Goal: Task Accomplishment & Management: Complete application form

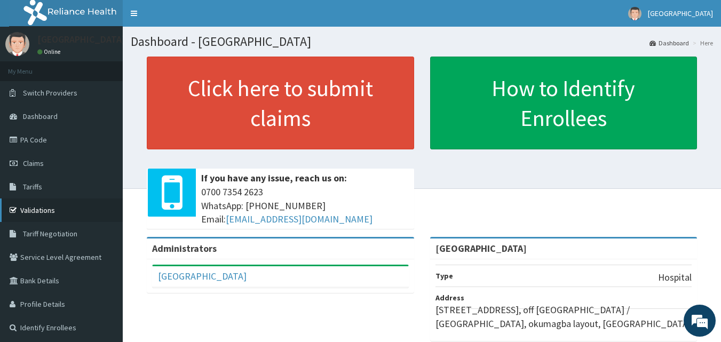
click at [36, 209] on link "Validations" at bounding box center [61, 210] width 123 height 23
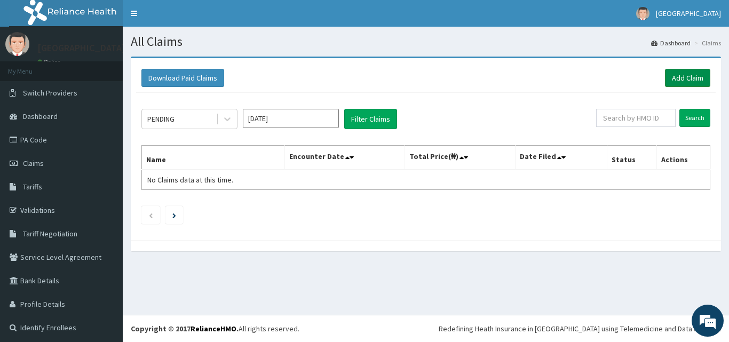
click at [683, 71] on link "Add Claim" at bounding box center [687, 78] width 45 height 18
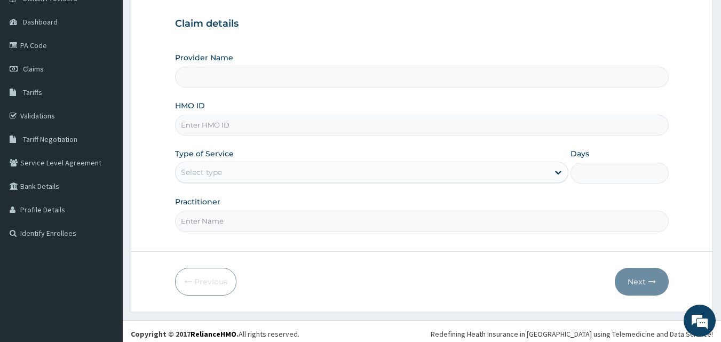
scroll to position [98, 0]
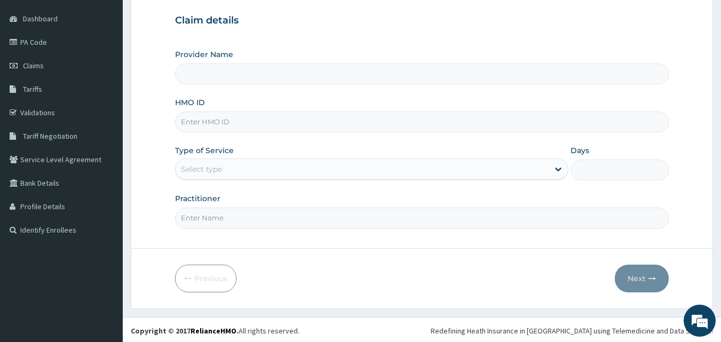
click at [190, 121] on input "HMO ID" at bounding box center [422, 122] width 494 height 21
type input "[GEOGRAPHIC_DATA]"
type input "GBV/10028/A"
click at [240, 173] on div "Select type" at bounding box center [362, 169] width 373 height 17
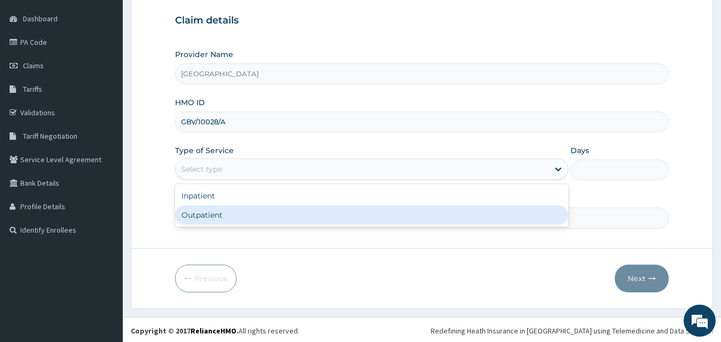
click at [217, 211] on div "Outpatient" at bounding box center [371, 215] width 393 height 19
type input "1"
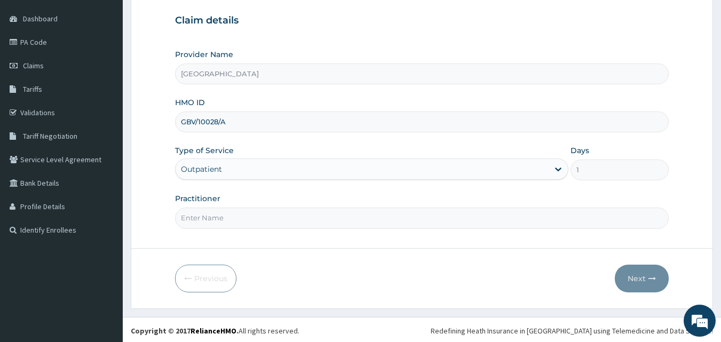
click at [208, 221] on input "Practitioner" at bounding box center [422, 218] width 494 height 21
type input "DR [PERSON_NAME]"
click at [637, 277] on button "Next" at bounding box center [642, 279] width 54 height 28
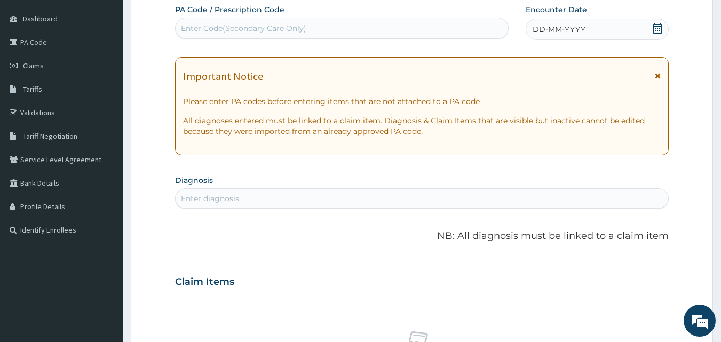
click at [653, 28] on icon at bounding box center [657, 28] width 11 height 11
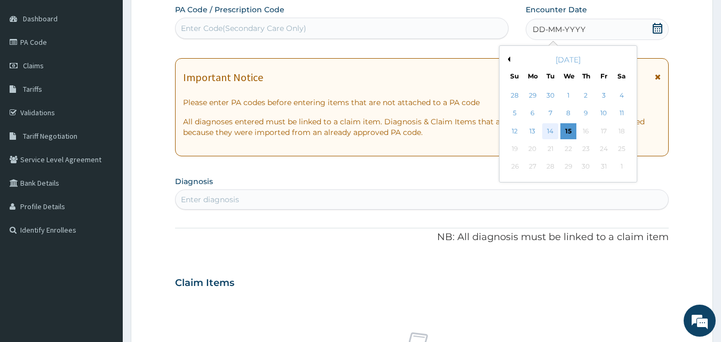
click at [555, 132] on div "14" at bounding box center [551, 131] width 16 height 16
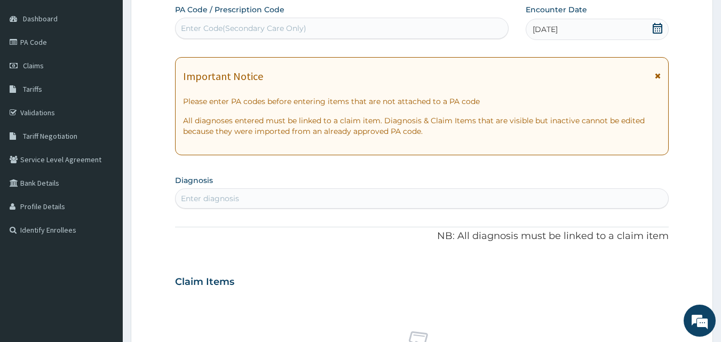
click at [211, 190] on div "Enter diagnosis" at bounding box center [422, 198] width 494 height 20
type input "A"
type input "O"
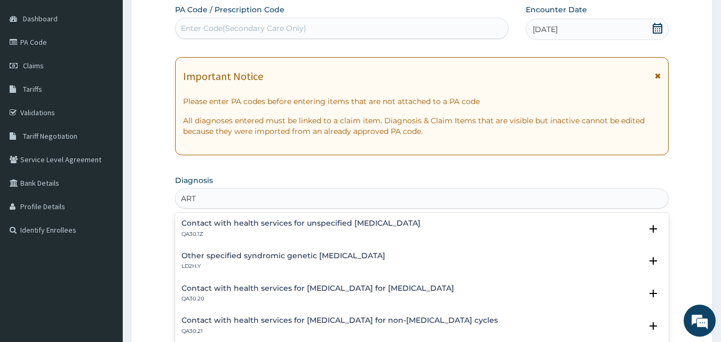
type input "ARTH"
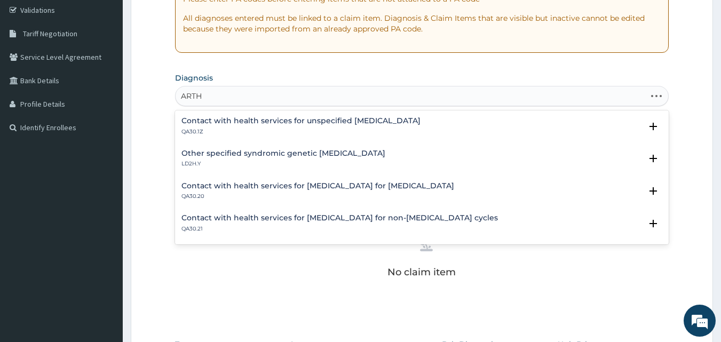
scroll to position [211, 0]
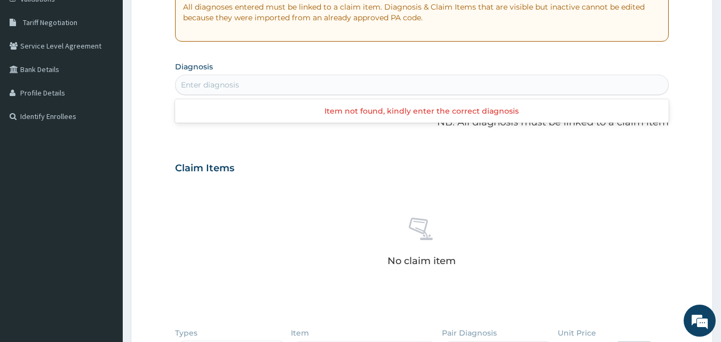
click at [247, 85] on div "Enter diagnosis" at bounding box center [422, 84] width 493 height 17
type input "OSTEO"
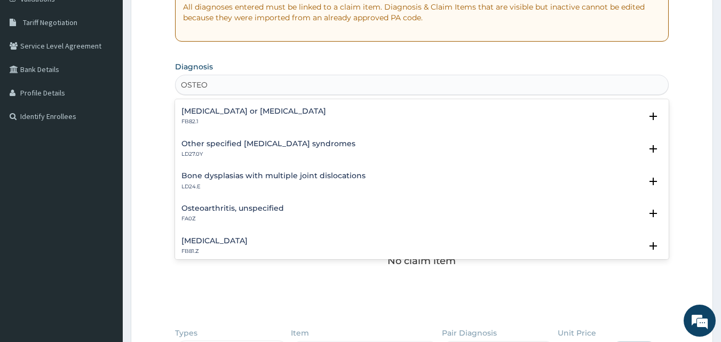
scroll to position [149, 0]
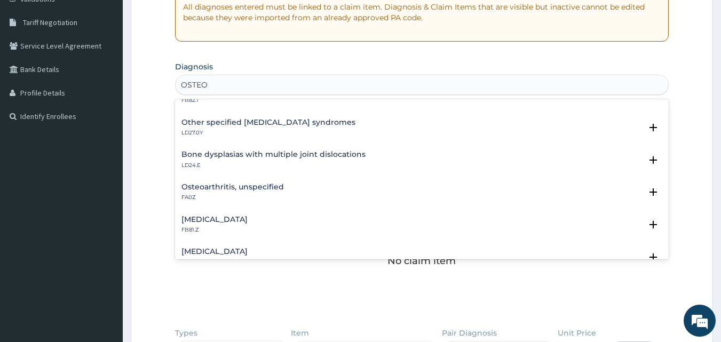
click at [224, 180] on div "Osteoarthritis, unspecified FA0Z Select Status Query Query covers suspected (?)…" at bounding box center [422, 195] width 494 height 33
click at [223, 185] on h4 "Osteoarthritis, unspecified" at bounding box center [232, 187] width 102 height 8
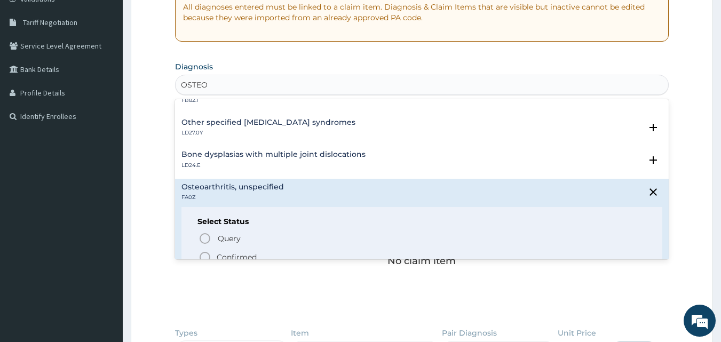
click at [233, 257] on p "Confirmed" at bounding box center [237, 257] width 40 height 11
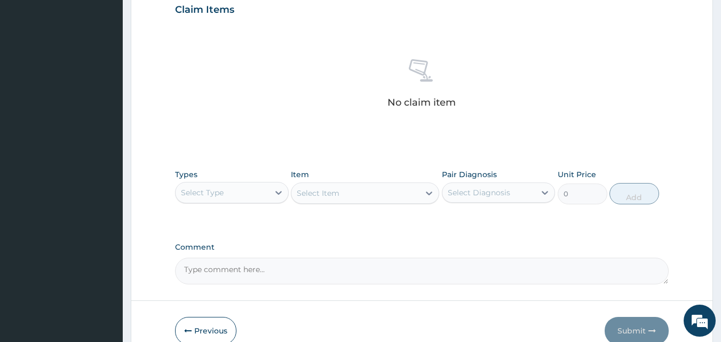
scroll to position [382, 0]
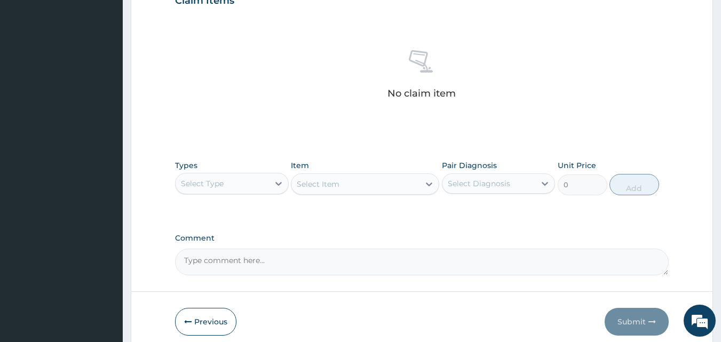
click at [232, 181] on div "Select Type" at bounding box center [222, 183] width 93 height 17
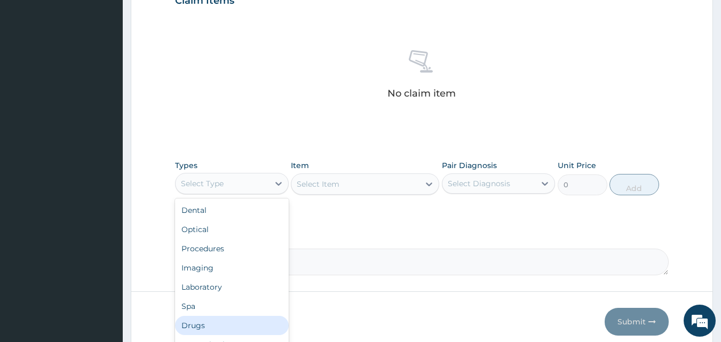
click at [193, 326] on div "Drugs" at bounding box center [232, 325] width 114 height 19
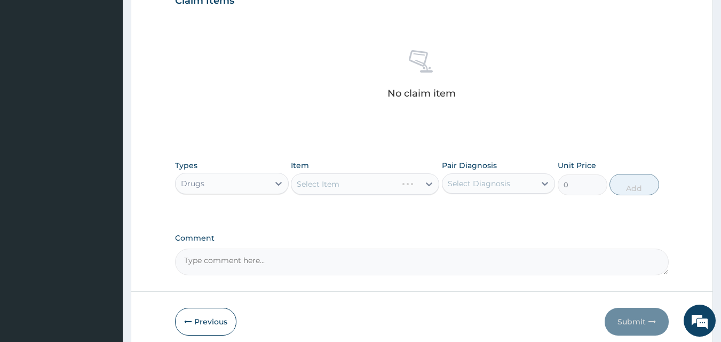
click at [322, 185] on div "Select Item" at bounding box center [365, 183] width 148 height 21
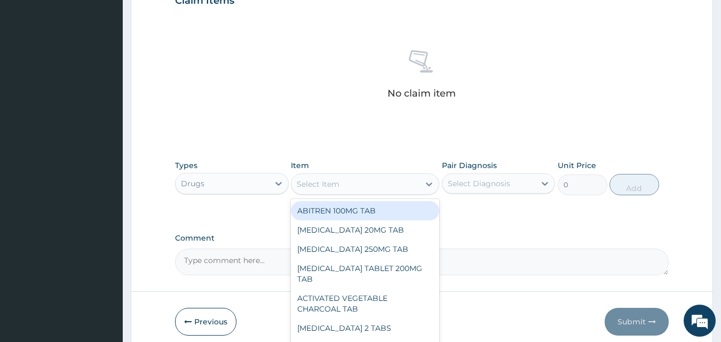
click at [322, 185] on div "Select Item" at bounding box center [318, 184] width 43 height 11
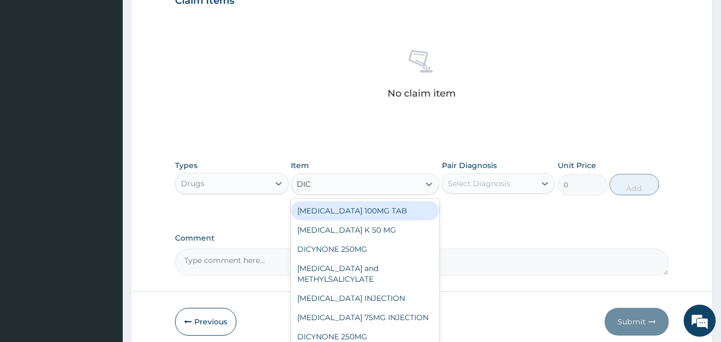
type input "DICL"
click at [360, 216] on div "[MEDICAL_DATA] 100MG TAB" at bounding box center [365, 210] width 148 height 19
type input "78"
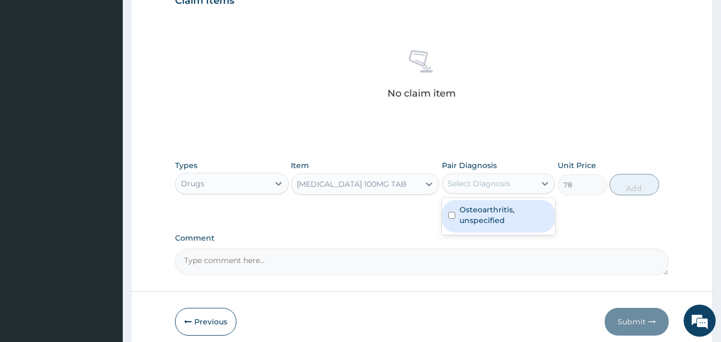
click at [471, 190] on div "Select Diagnosis" at bounding box center [489, 183] width 93 height 17
click at [470, 216] on label "Osteoarthritis, unspecified" at bounding box center [505, 214] width 90 height 21
checkbox input "true"
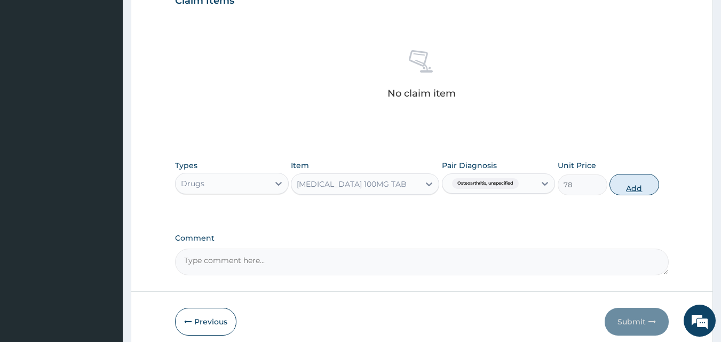
click at [638, 185] on button "Add" at bounding box center [635, 184] width 50 height 21
type input "0"
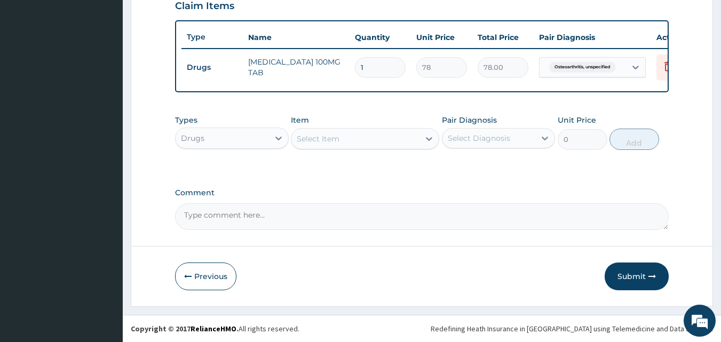
type input "10"
type input "780.00"
type input "10"
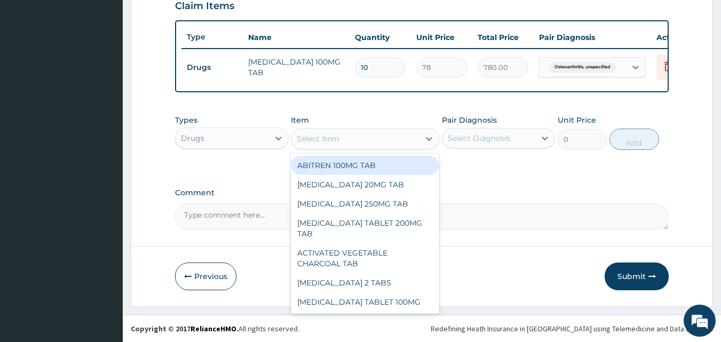
click at [335, 144] on div "Select Item" at bounding box center [318, 138] width 43 height 11
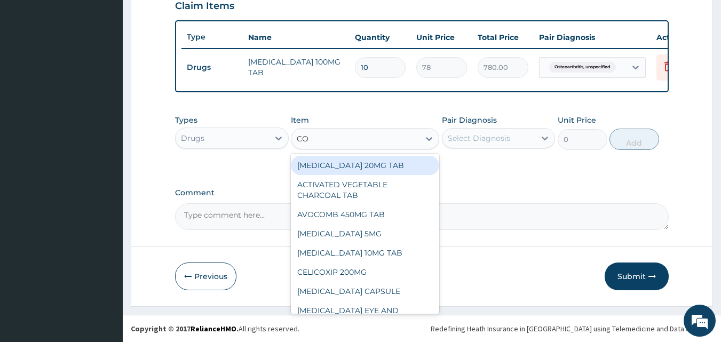
type input "COC"
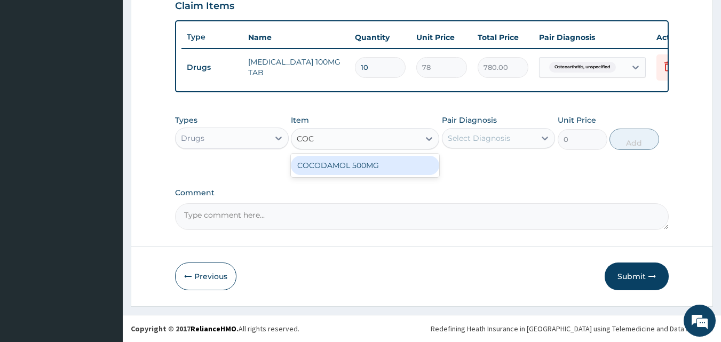
click at [352, 162] on div "COCODAMOL 500MG" at bounding box center [365, 165] width 148 height 19
type input "98"
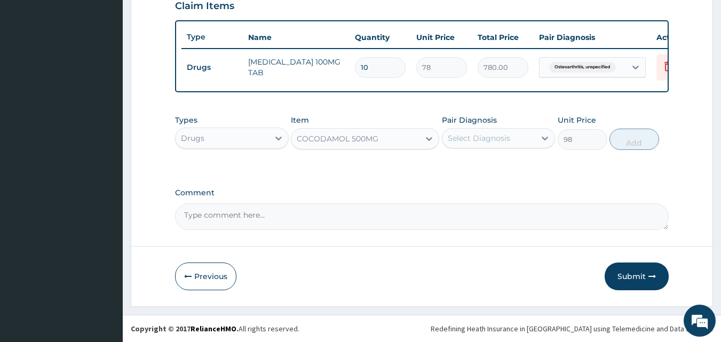
click at [477, 147] on div "Select Diagnosis" at bounding box center [489, 138] width 93 height 17
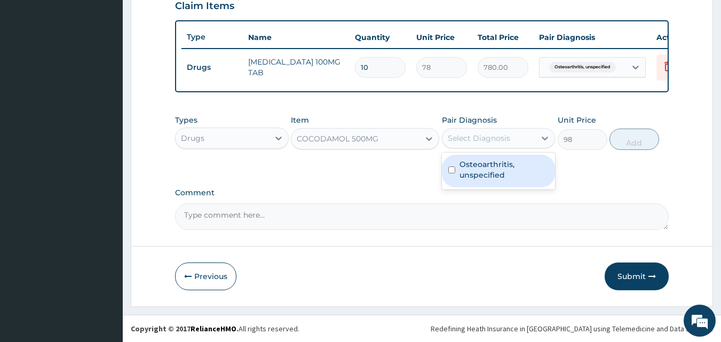
click at [522, 173] on label "Osteoarthritis, unspecified" at bounding box center [505, 169] width 90 height 21
checkbox input "true"
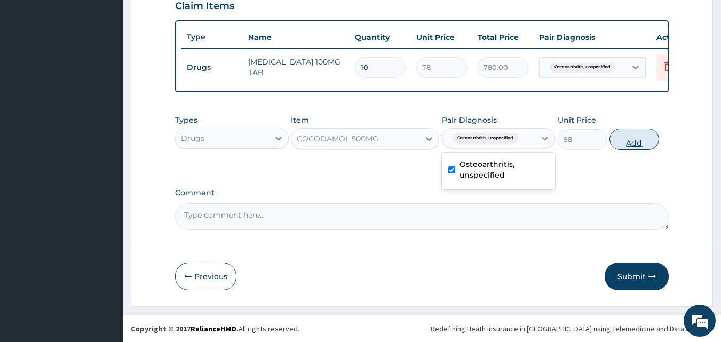
click at [626, 147] on button "Add" at bounding box center [635, 139] width 50 height 21
type input "0"
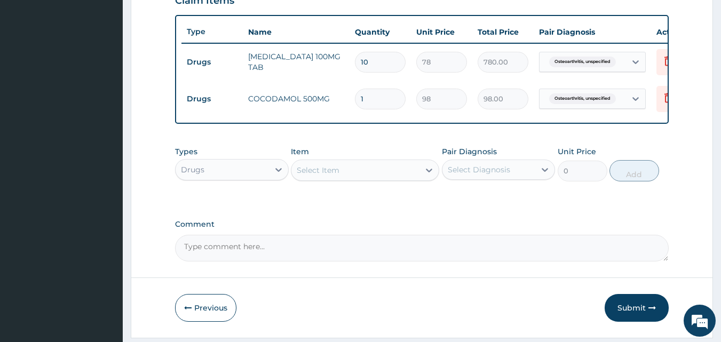
type input "0.00"
type input "3"
type input "294.00"
type input "30"
type input "2940.00"
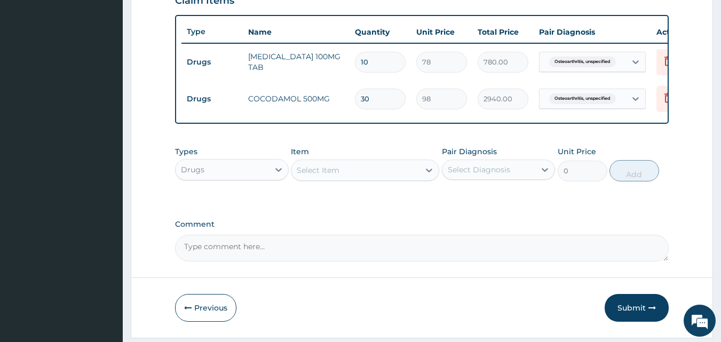
type input "30"
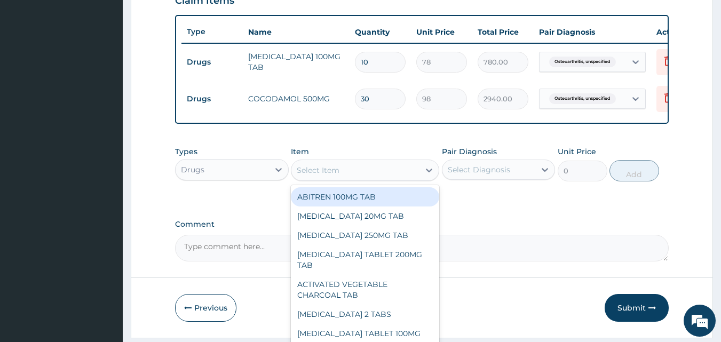
click at [357, 175] on div "Select Item" at bounding box center [355, 170] width 128 height 17
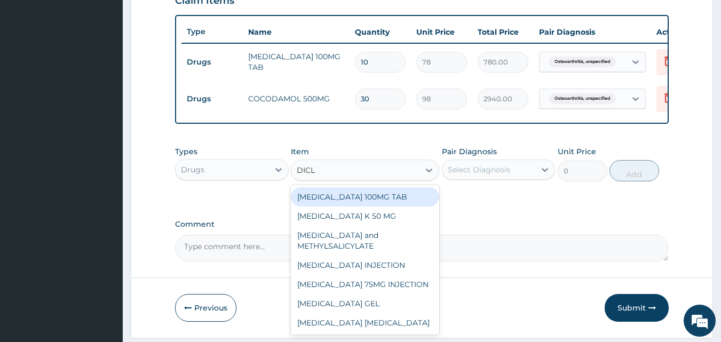
type input "DICLO"
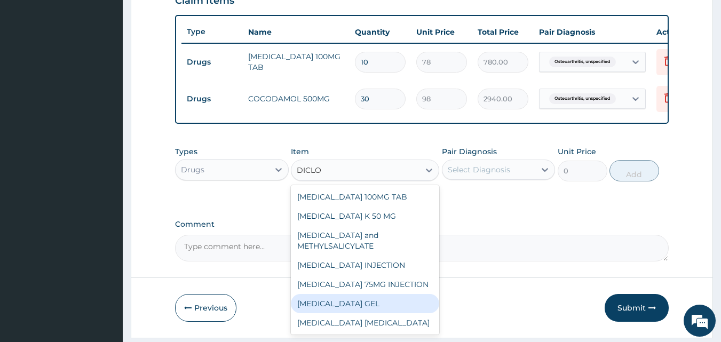
click at [348, 313] on div "[MEDICAL_DATA] GEL" at bounding box center [365, 303] width 148 height 19
type input "880"
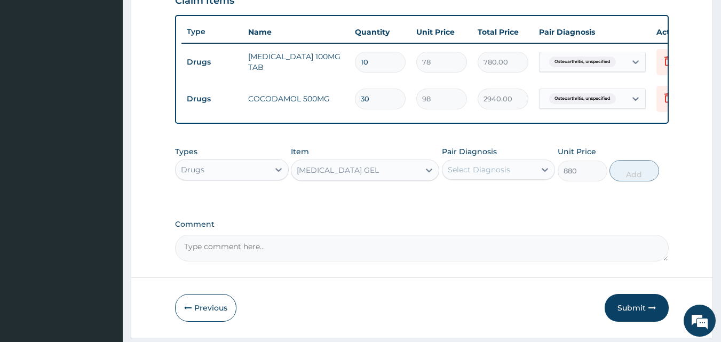
click at [492, 175] on div "Select Diagnosis" at bounding box center [479, 169] width 62 height 11
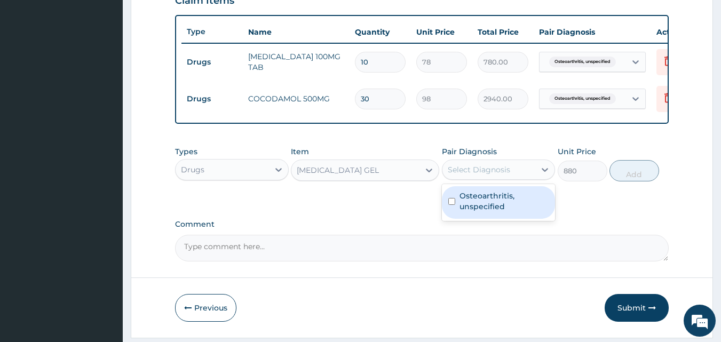
click at [493, 212] on label "Osteoarthritis, unspecified" at bounding box center [505, 201] width 90 height 21
checkbox input "true"
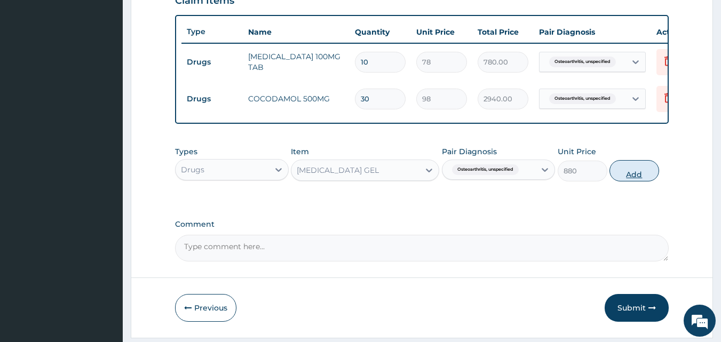
click at [646, 178] on button "Add" at bounding box center [635, 170] width 50 height 21
type input "0"
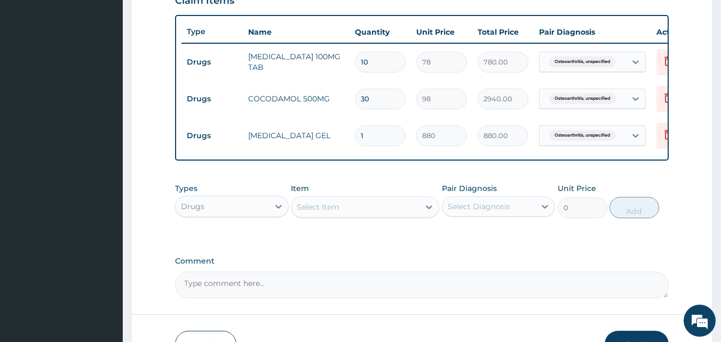
scroll to position [459, 0]
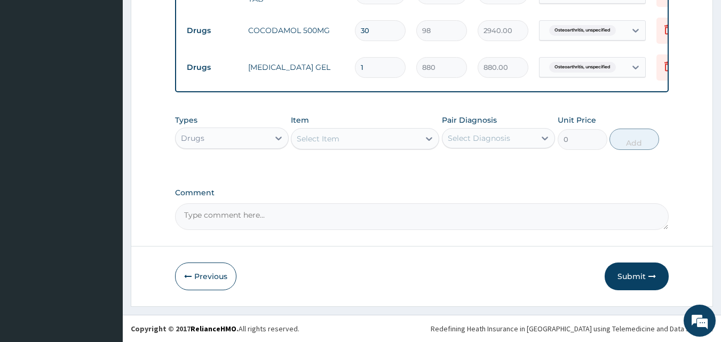
drag, startPoint x: 631, startPoint y: 272, endPoint x: 701, endPoint y: 242, distance: 76.3
click at [631, 272] on button "Submit" at bounding box center [637, 277] width 64 height 28
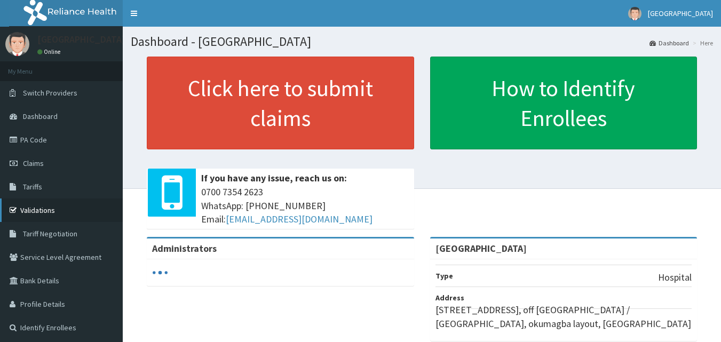
click at [25, 209] on link "Validations" at bounding box center [61, 210] width 123 height 23
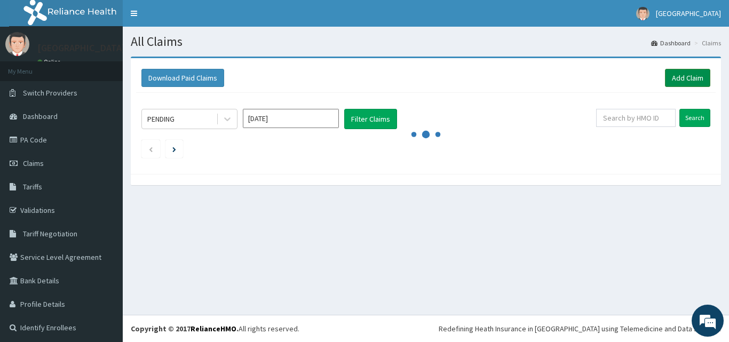
click at [685, 73] on link "Add Claim" at bounding box center [687, 78] width 45 height 18
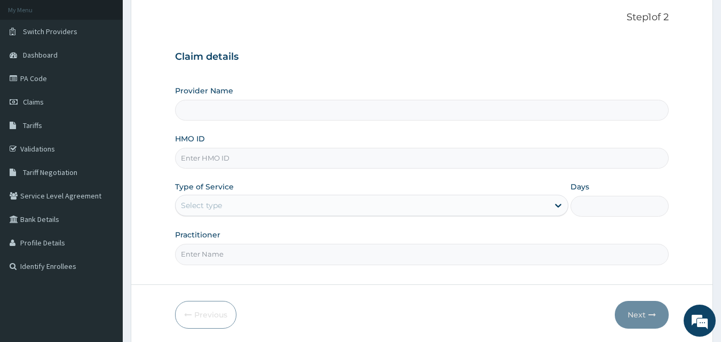
scroll to position [77, 0]
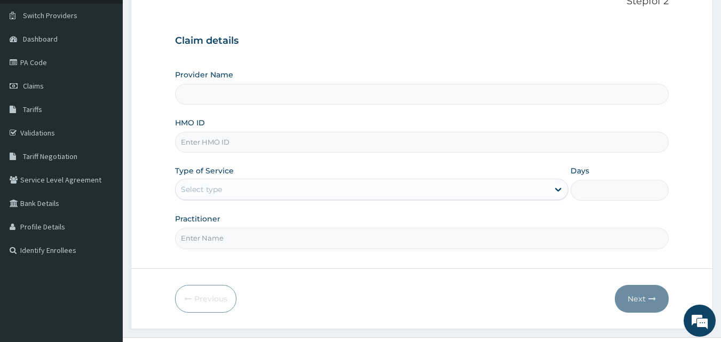
drag, startPoint x: 725, startPoint y: 213, endPoint x: 724, endPoint y: 270, distance: 57.1
click at [721, 270] on html "R EL Toggle navigation [GEOGRAPHIC_DATA] [GEOGRAPHIC_DATA] - [EMAIL_ADDRESS][DO…" at bounding box center [360, 144] width 721 height 442
click at [227, 93] on input "Provider Name" at bounding box center [422, 94] width 494 height 21
click at [208, 144] on input "HMO ID" at bounding box center [422, 142] width 494 height 21
type input "[GEOGRAPHIC_DATA]"
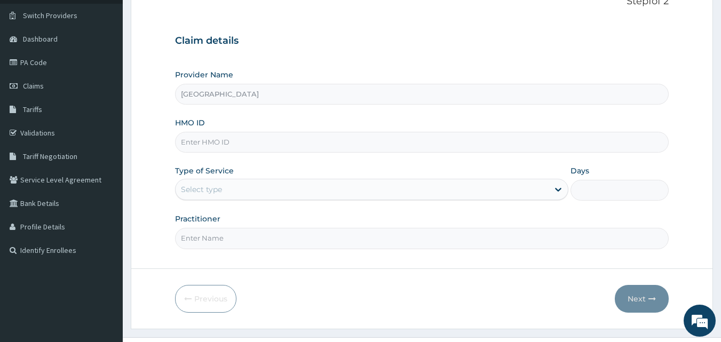
scroll to position [0, 0]
type input "EDE/10054/C"
click at [211, 194] on div "Select type" at bounding box center [201, 189] width 41 height 11
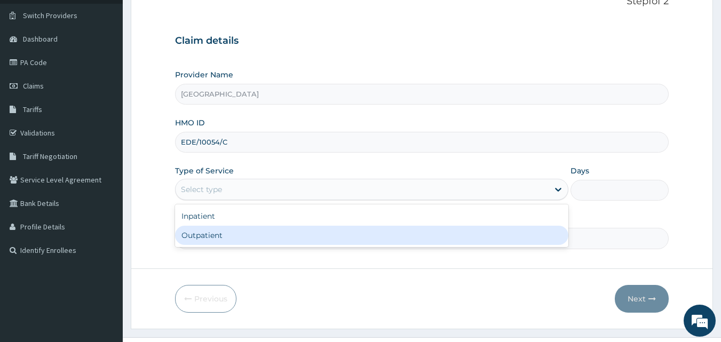
click at [208, 239] on div "Outpatient" at bounding box center [371, 235] width 393 height 19
type input "1"
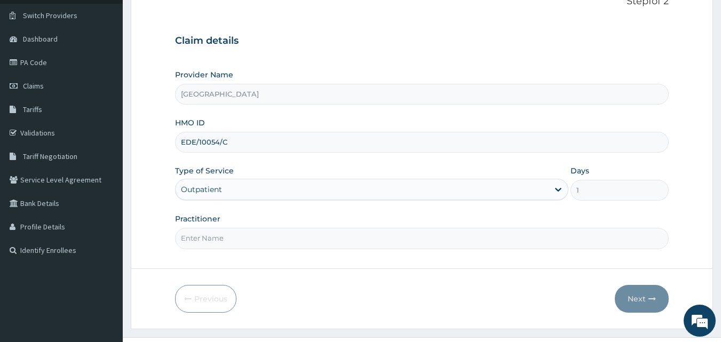
click at [210, 243] on input "Practitioner" at bounding box center [422, 238] width 494 height 21
type input "DR [PERSON_NAME]"
click at [641, 301] on button "Next" at bounding box center [642, 299] width 54 height 28
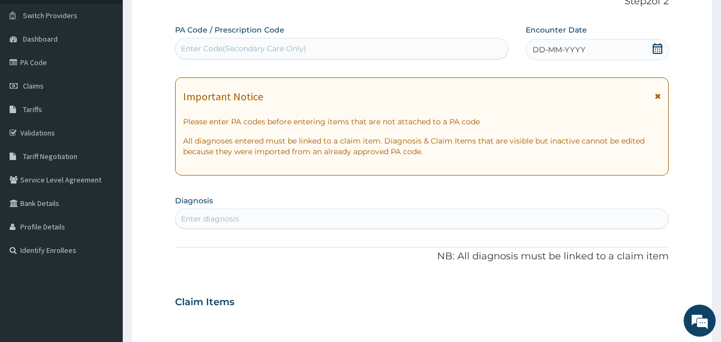
click at [653, 55] on span at bounding box center [657, 49] width 11 height 13
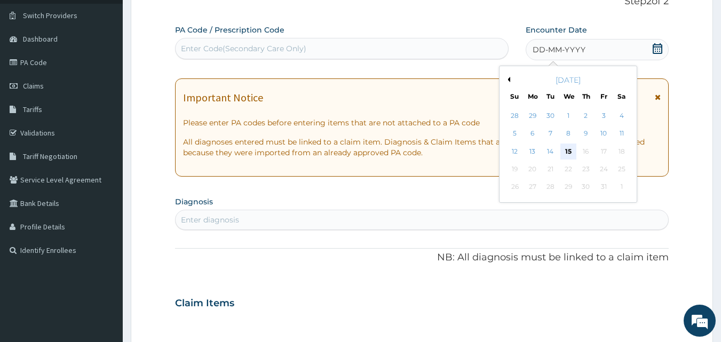
click at [563, 154] on div "15" at bounding box center [568, 152] width 16 height 16
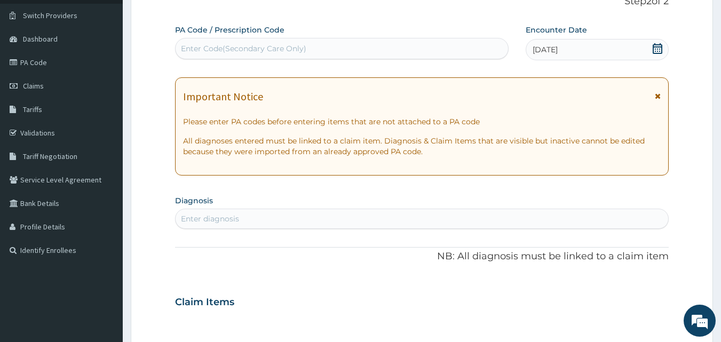
click at [203, 215] on div "Enter diagnosis" at bounding box center [210, 219] width 58 height 11
type input "[MEDICAL_DATA]"
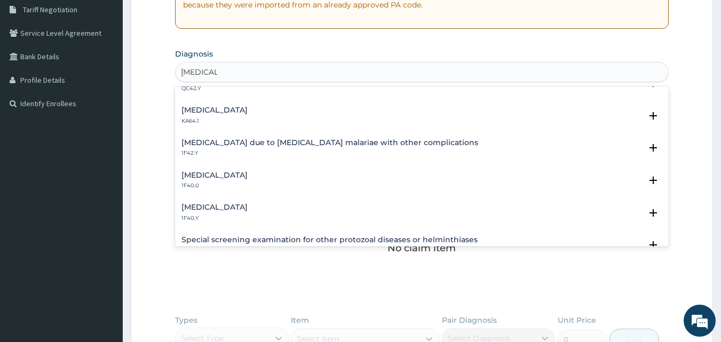
scroll to position [299, 0]
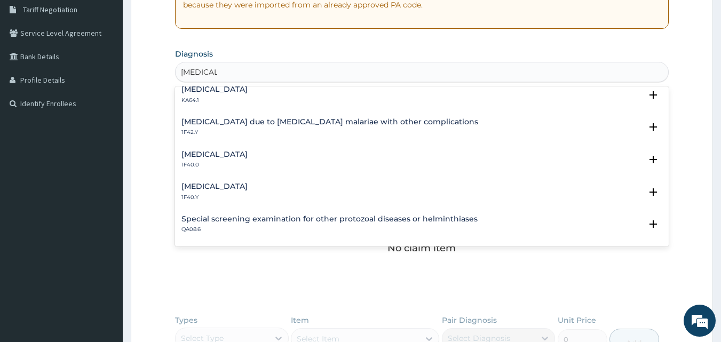
click at [248, 184] on h4 "[MEDICAL_DATA]" at bounding box center [214, 187] width 66 height 8
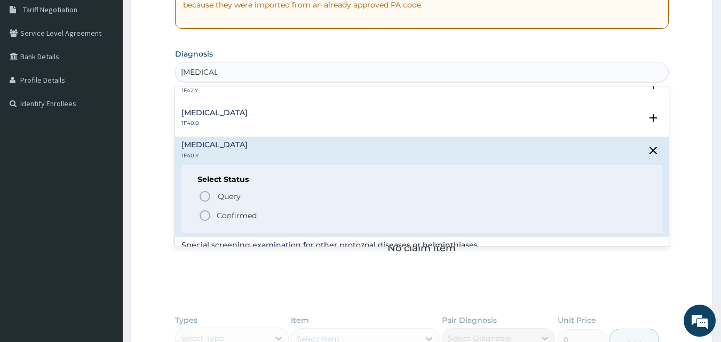
scroll to position [342, 0]
click at [229, 210] on p "Confirmed" at bounding box center [237, 214] width 40 height 11
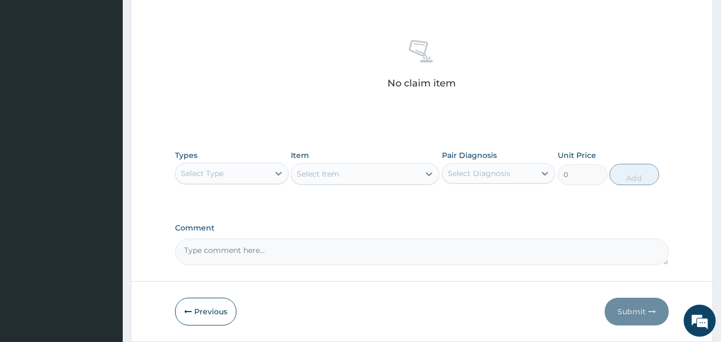
scroll to position [428, 0]
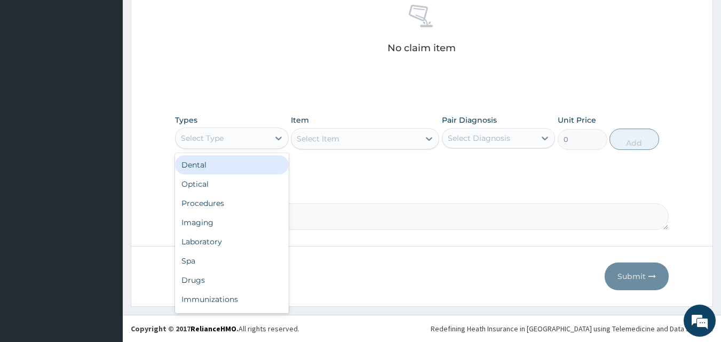
click at [218, 144] on div "Select Type" at bounding box center [222, 138] width 93 height 17
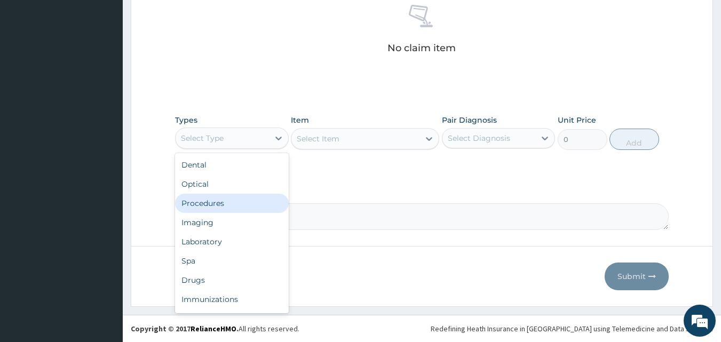
click at [194, 201] on div "Procedures" at bounding box center [232, 203] width 114 height 19
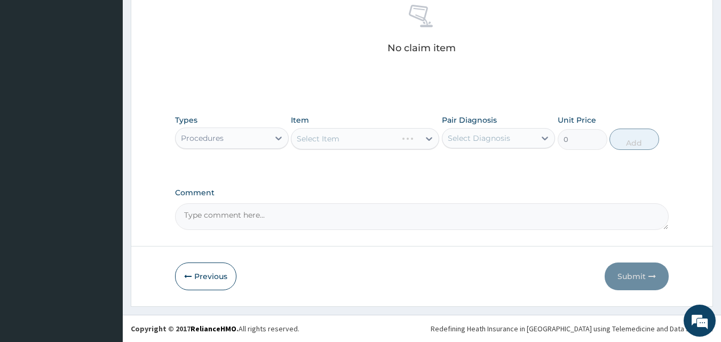
click at [363, 144] on div "Select Item" at bounding box center [365, 138] width 148 height 21
click at [405, 147] on div "Select Item" at bounding box center [355, 138] width 128 height 17
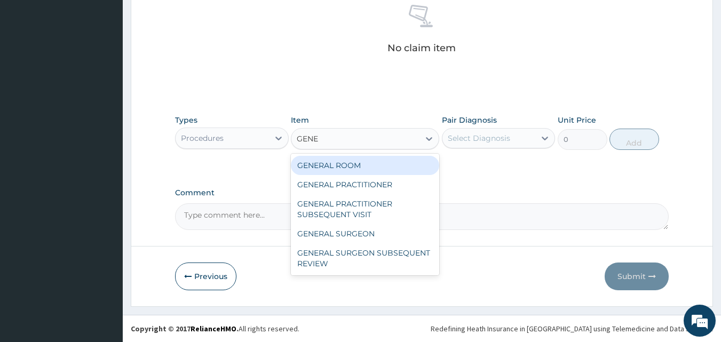
type input "GENER"
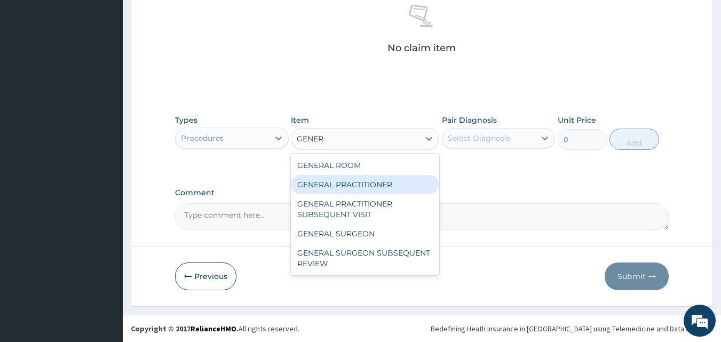
click at [356, 184] on div "GENERAL PRACTITIONER" at bounding box center [365, 184] width 148 height 19
type input "2000"
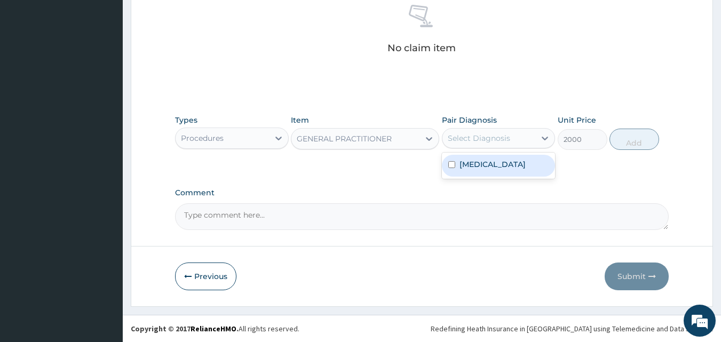
click at [468, 142] on div "Select Diagnosis" at bounding box center [479, 138] width 62 height 11
click at [478, 170] on label "[MEDICAL_DATA]" at bounding box center [493, 164] width 66 height 11
checkbox input "true"
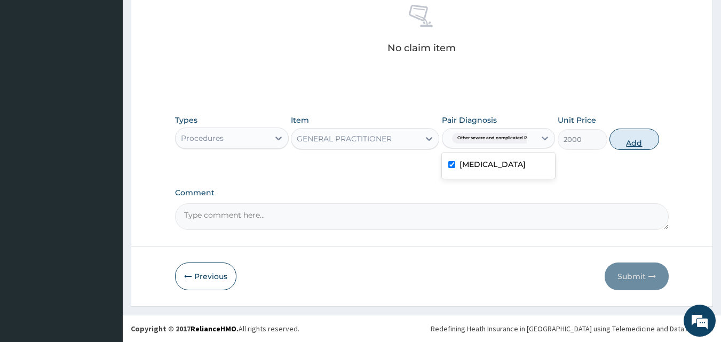
click at [638, 141] on button "Add" at bounding box center [635, 139] width 50 height 21
type input "0"
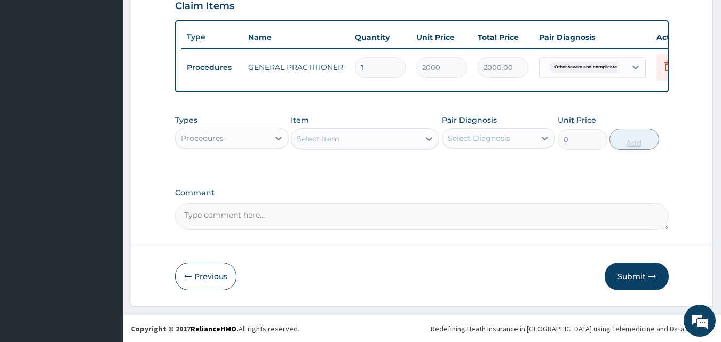
scroll to position [385, 0]
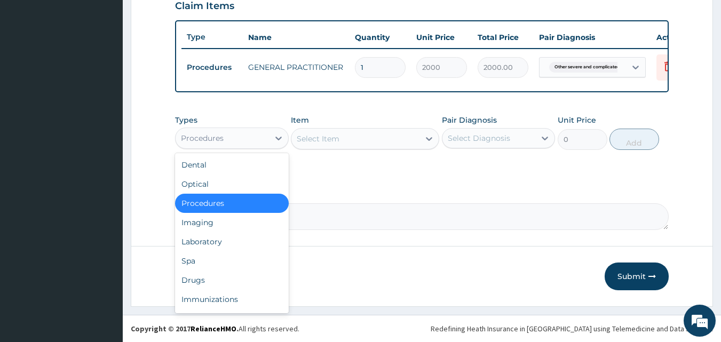
click at [232, 139] on div "Procedures" at bounding box center [222, 138] width 93 height 17
click at [194, 282] on div "Drugs" at bounding box center [232, 280] width 114 height 19
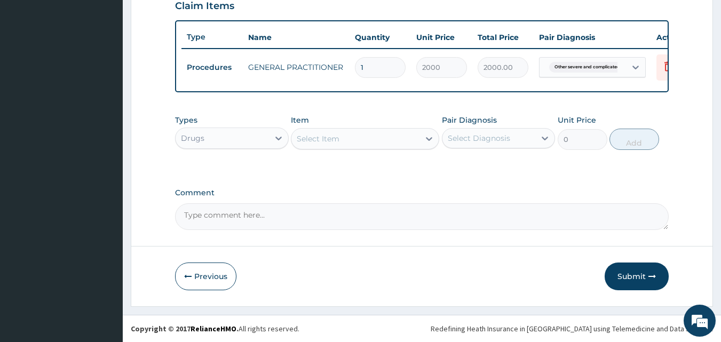
click at [396, 149] on div "Item Select Item" at bounding box center [365, 132] width 148 height 35
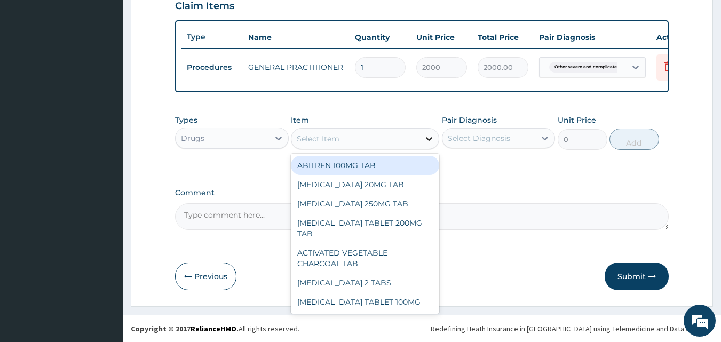
click at [422, 141] on div at bounding box center [429, 138] width 19 height 19
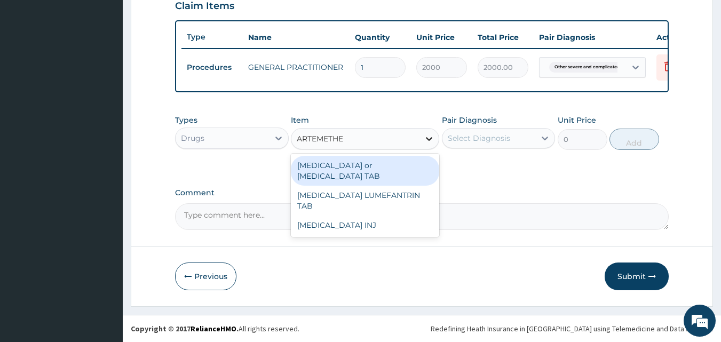
type input "[MEDICAL_DATA]"
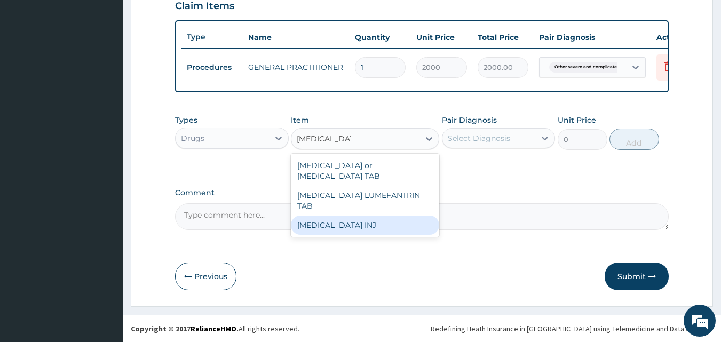
click at [338, 216] on div "[MEDICAL_DATA] INJ" at bounding box center [365, 225] width 148 height 19
type input "250"
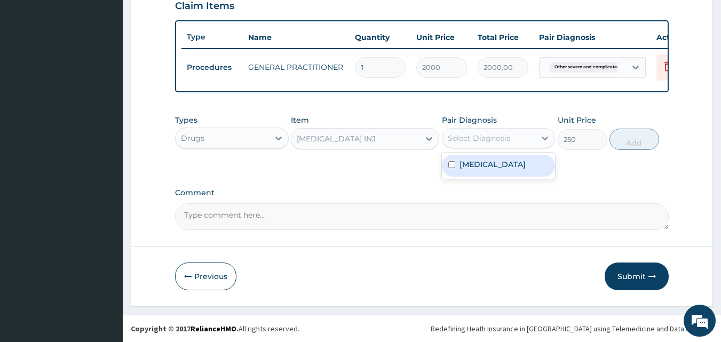
click at [467, 137] on div "Select Diagnosis" at bounding box center [479, 138] width 62 height 11
click at [477, 170] on label "[MEDICAL_DATA]" at bounding box center [493, 164] width 66 height 11
checkbox input "true"
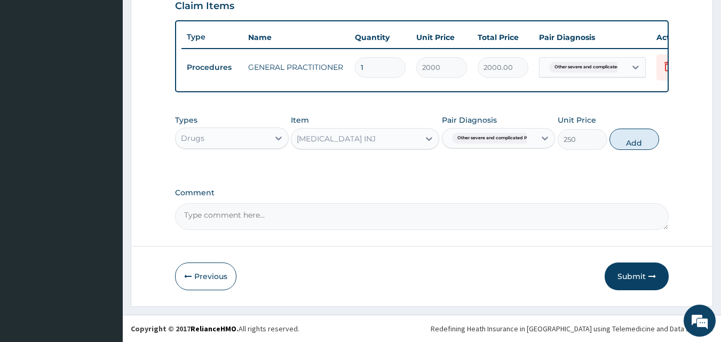
drag, startPoint x: 646, startPoint y: 136, endPoint x: 652, endPoint y: 134, distance: 6.6
click at [646, 136] on button "Add" at bounding box center [635, 139] width 50 height 21
type input "0"
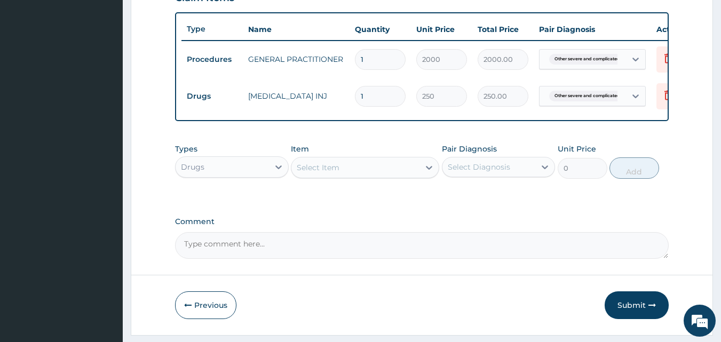
type input "0.00"
type input "6"
type input "1500.00"
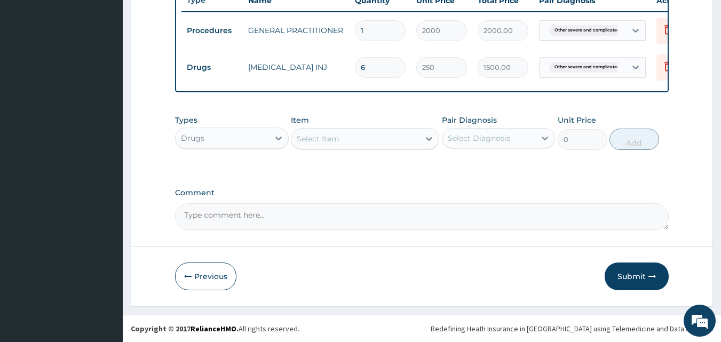
type input "6"
click at [192, 137] on div "Drugs" at bounding box center [192, 138] width 23 height 11
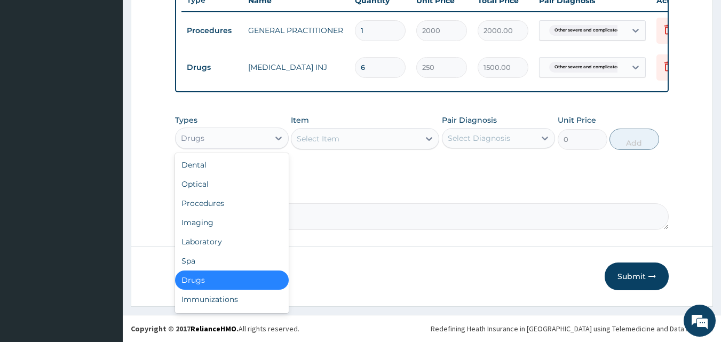
click at [347, 136] on div "Select Item" at bounding box center [355, 138] width 128 height 17
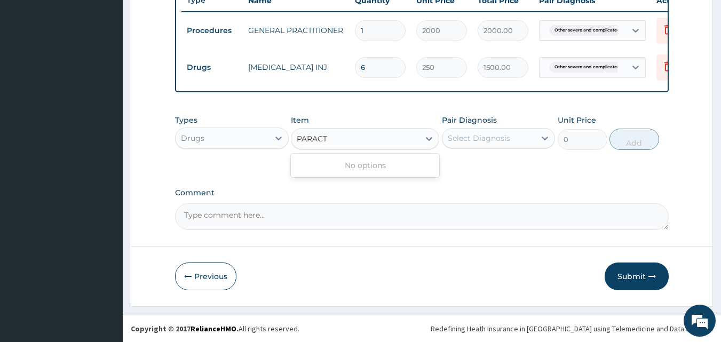
type input "PARAC"
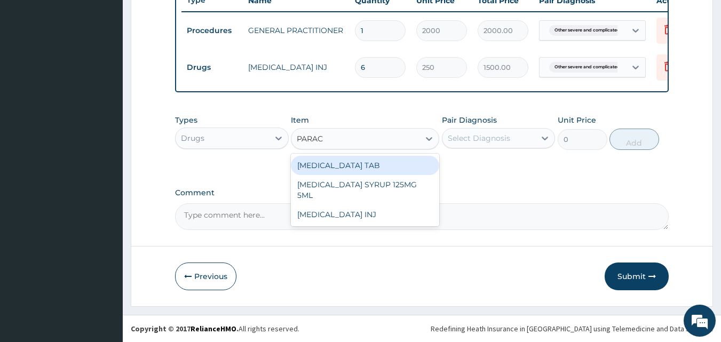
click at [338, 162] on div "[MEDICAL_DATA] TAB" at bounding box center [365, 165] width 148 height 19
type input "20"
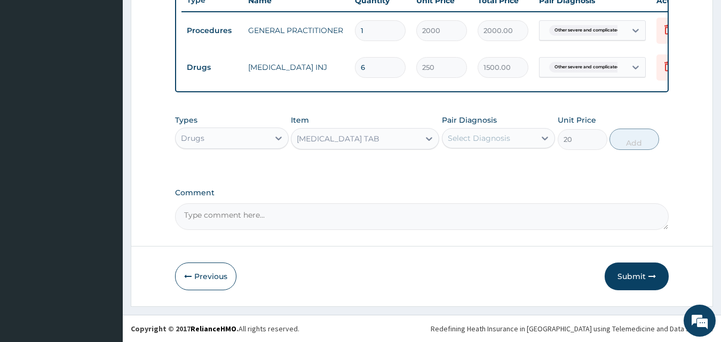
click at [469, 141] on div "Select Diagnosis" at bounding box center [479, 138] width 62 height 11
click at [486, 170] on label "[MEDICAL_DATA]" at bounding box center [493, 164] width 66 height 11
checkbox input "true"
click at [639, 144] on button "Add" at bounding box center [635, 139] width 50 height 21
type input "0"
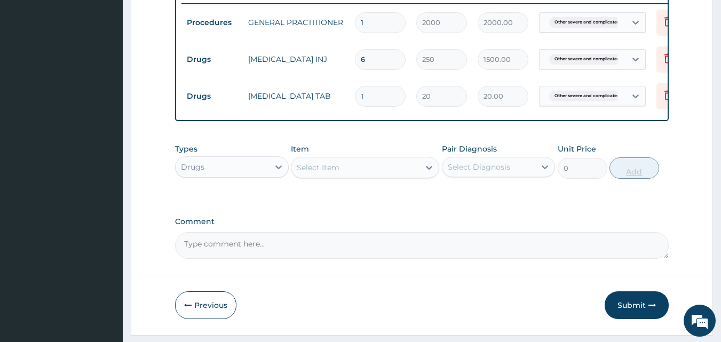
type input "0.00"
type input "1"
type input "20.00"
type input "18"
type input "360.00"
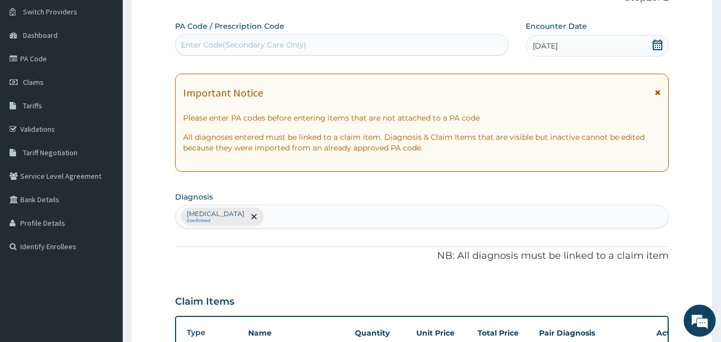
scroll to position [0, 0]
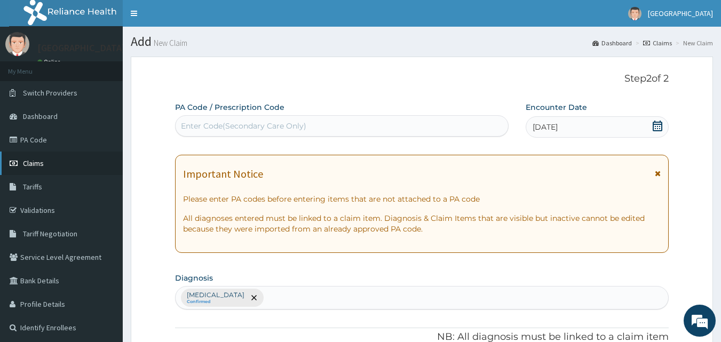
type input "18"
click at [33, 171] on link "Claims" at bounding box center [61, 163] width 123 height 23
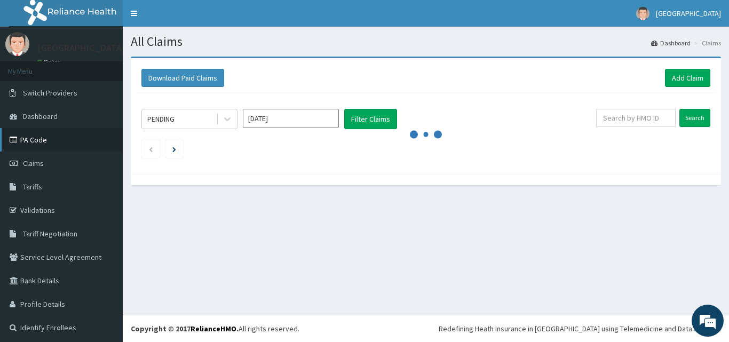
click at [43, 138] on link "PA Code" at bounding box center [61, 139] width 123 height 23
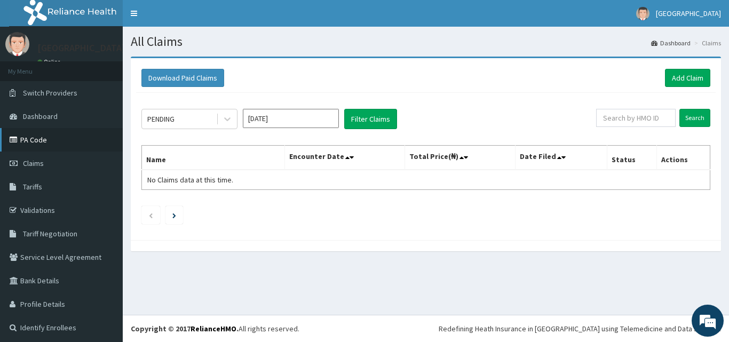
click at [43, 138] on link "PA Code" at bounding box center [61, 139] width 123 height 23
